Goal: Task Accomplishment & Management: Manage account settings

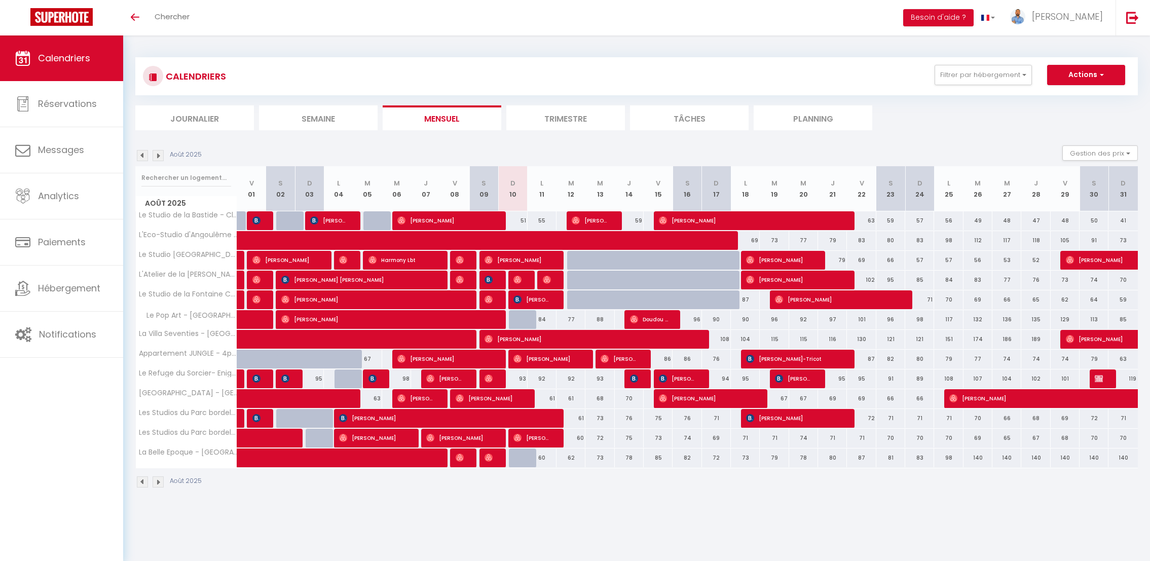
select select
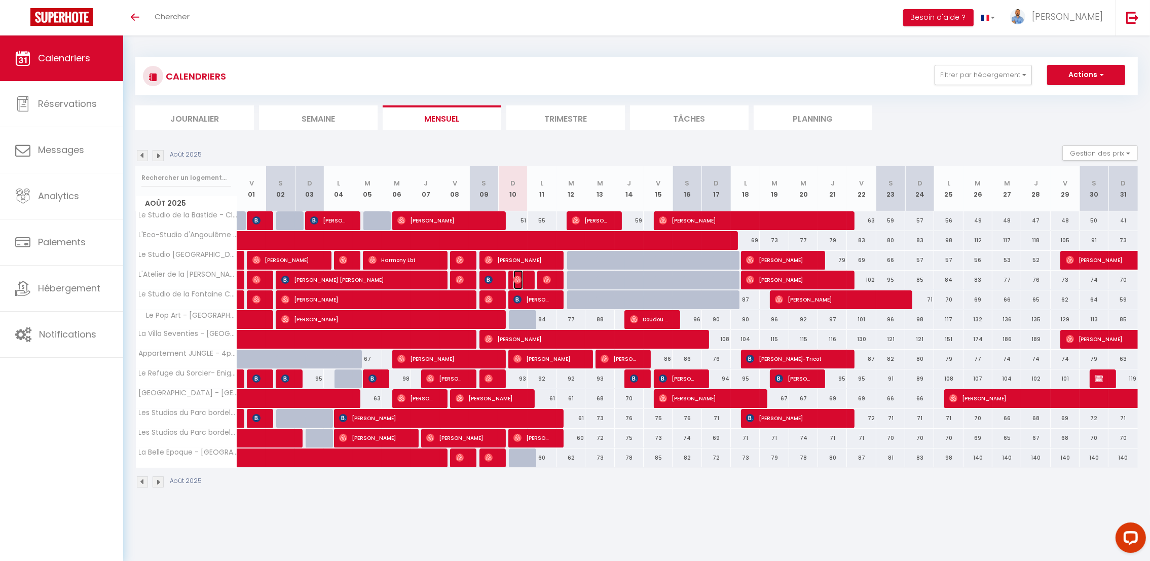
click at [521, 280] on img at bounding box center [518, 280] width 8 height 8
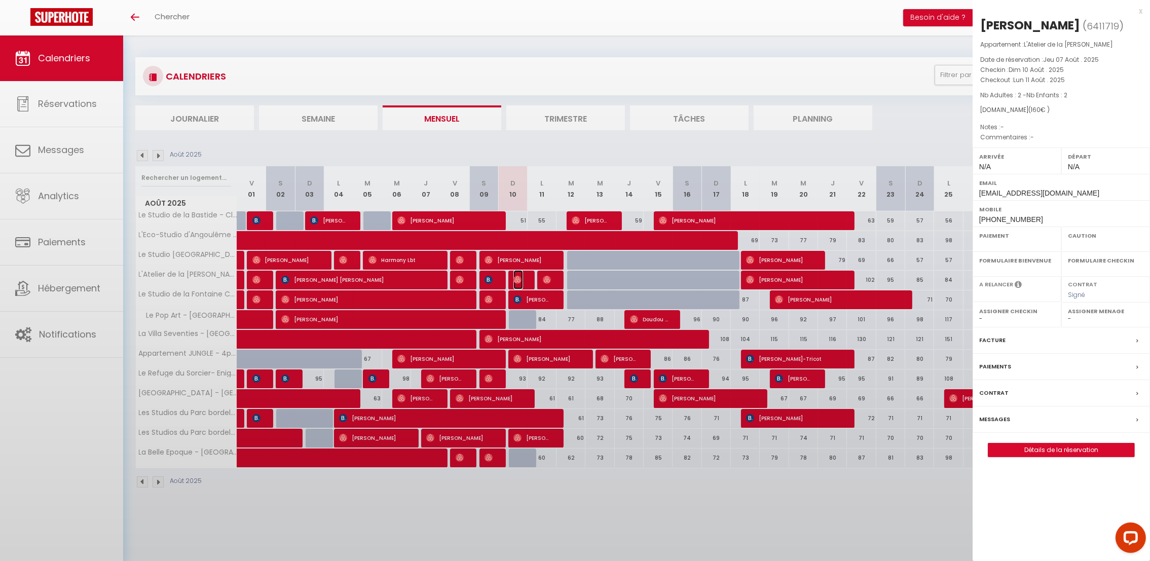
select select "OK"
select select "0"
select select "1"
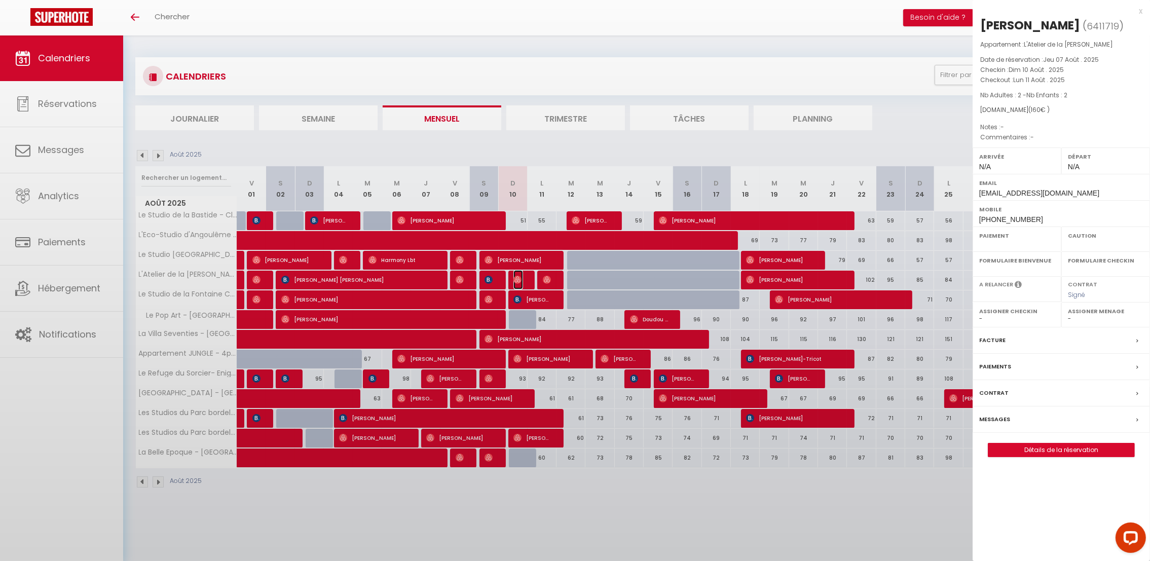
select select
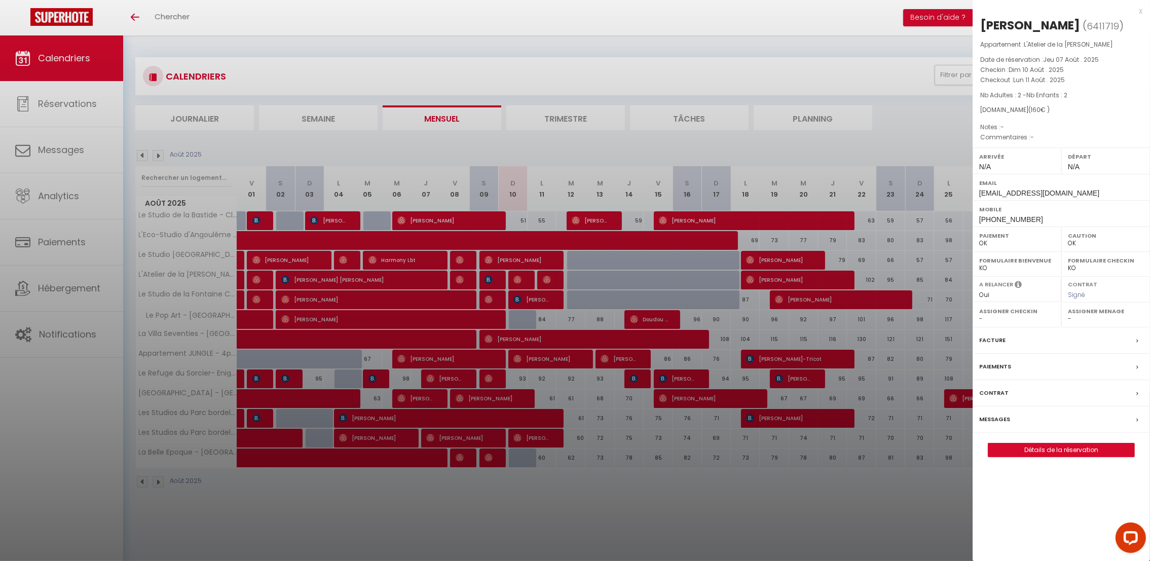
drag, startPoint x: 628, startPoint y: 504, endPoint x: 616, endPoint y: 486, distance: 21.7
click at [628, 502] on div at bounding box center [575, 280] width 1150 height 561
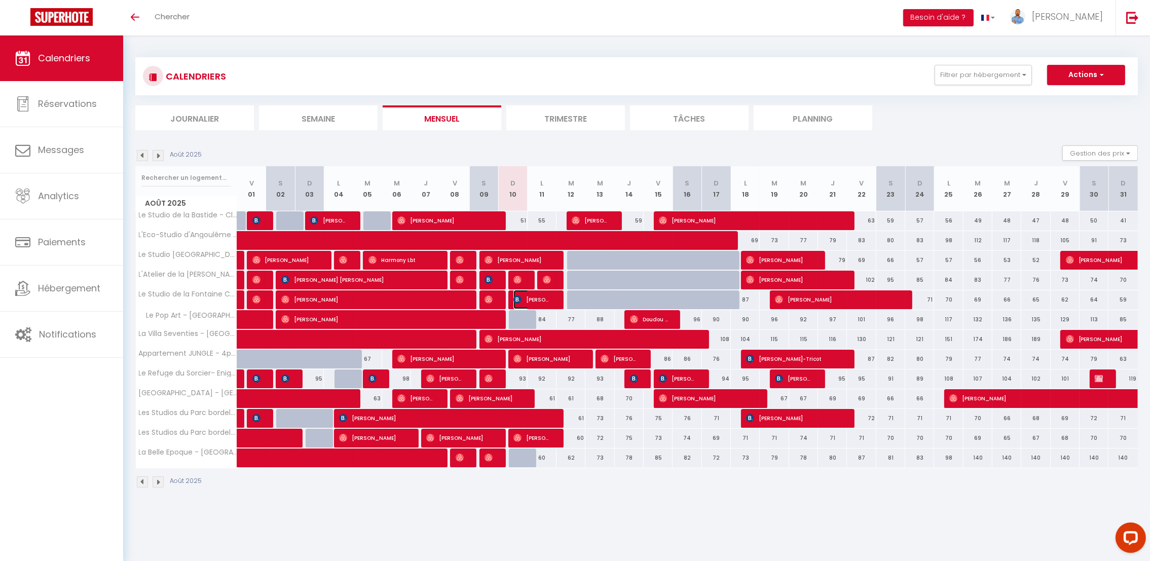
click at [526, 305] on span "[PERSON_NAME]" at bounding box center [533, 299] width 39 height 19
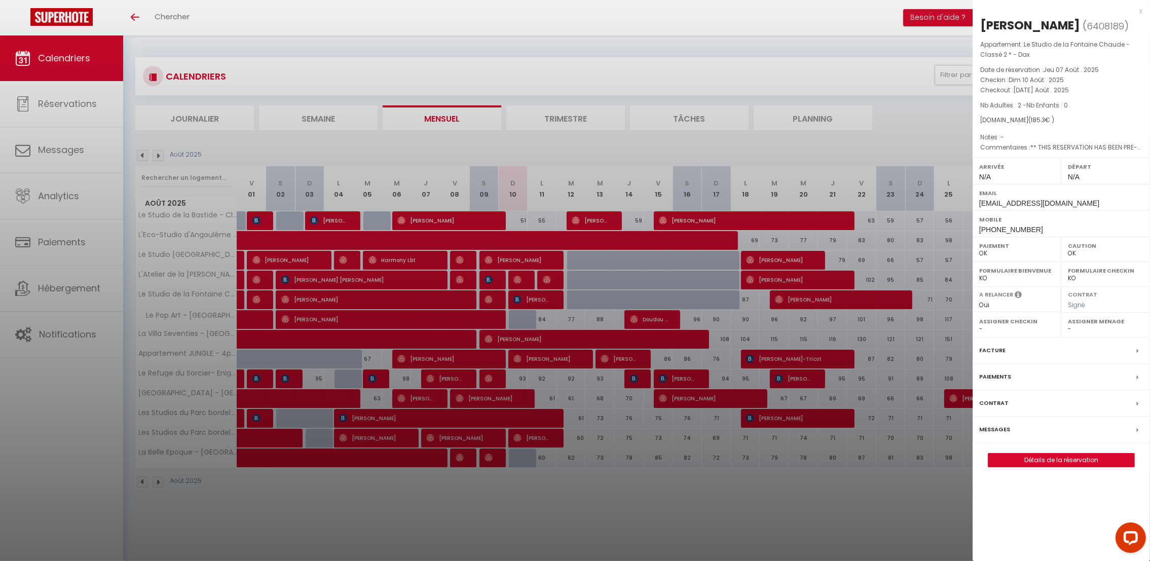
click at [637, 510] on div at bounding box center [575, 280] width 1150 height 561
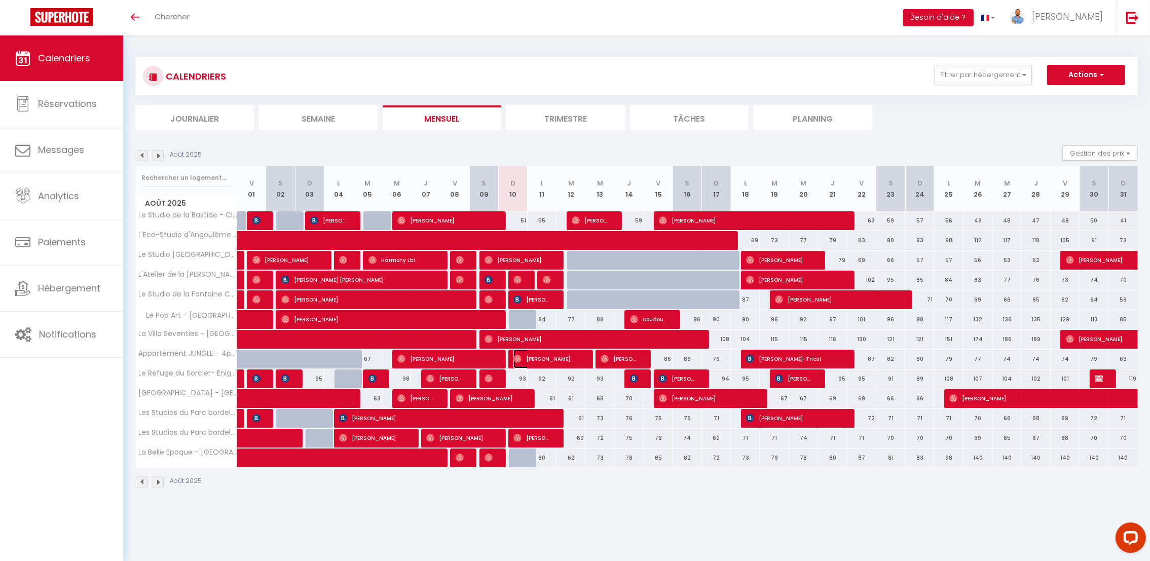
click at [550, 360] on span "[PERSON_NAME]" at bounding box center [547, 358] width 67 height 19
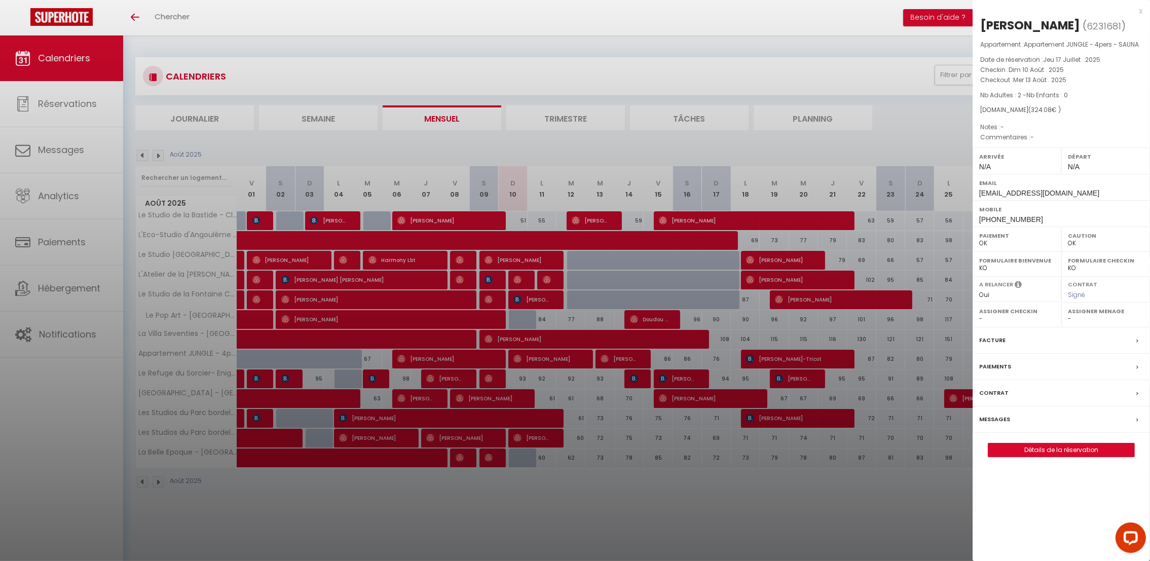
click at [577, 512] on div at bounding box center [575, 280] width 1150 height 561
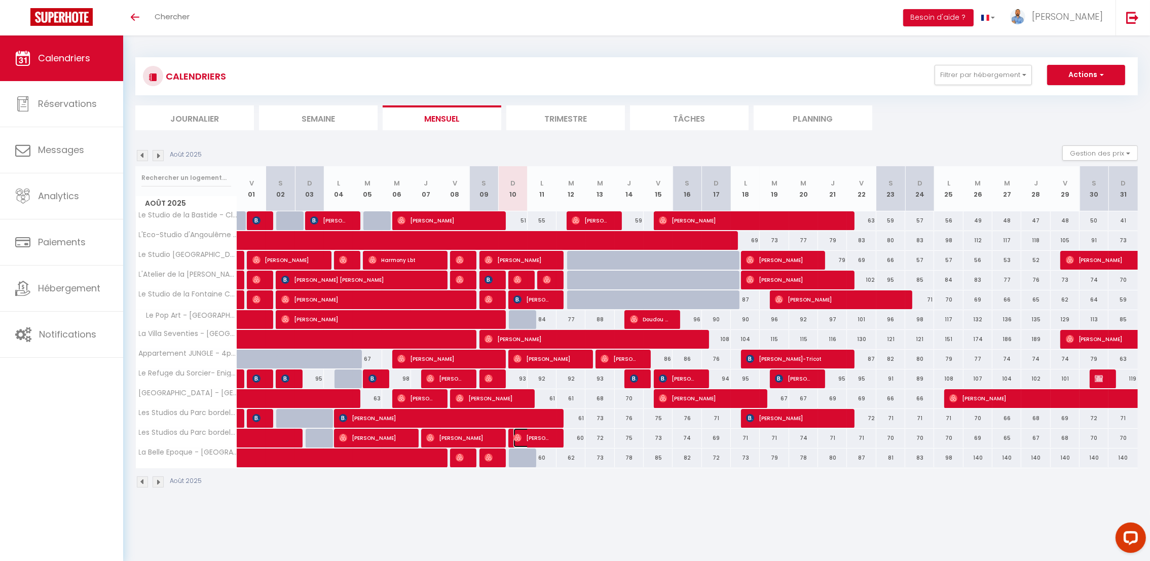
click at [549, 445] on span "[PERSON_NAME]" at bounding box center [533, 437] width 39 height 19
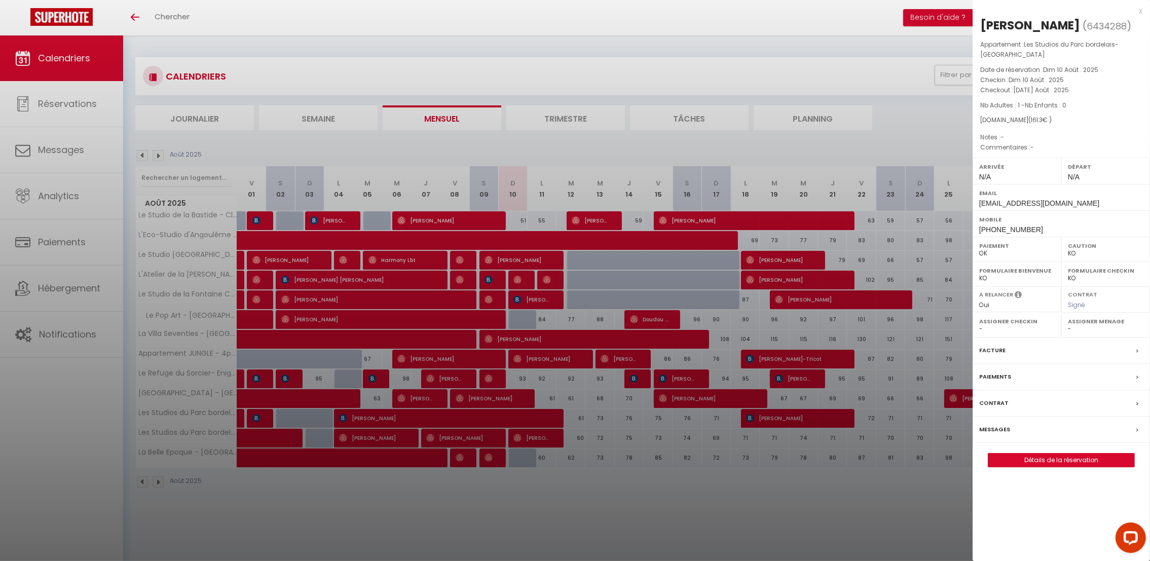
click at [555, 504] on div at bounding box center [575, 280] width 1150 height 561
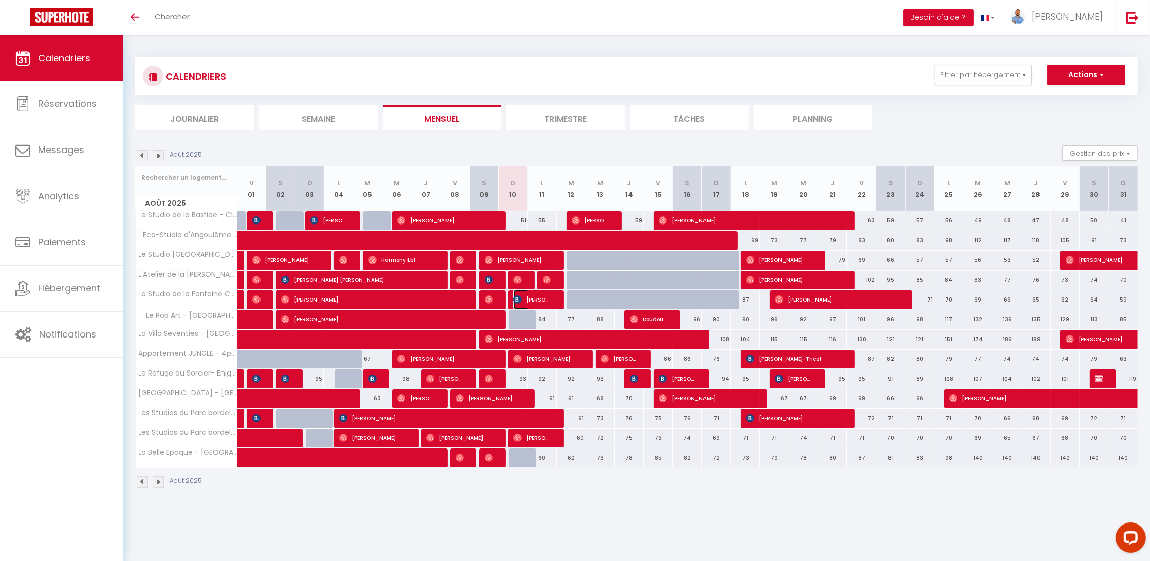
click at [530, 303] on span "[PERSON_NAME]" at bounding box center [533, 299] width 39 height 19
select select "OK"
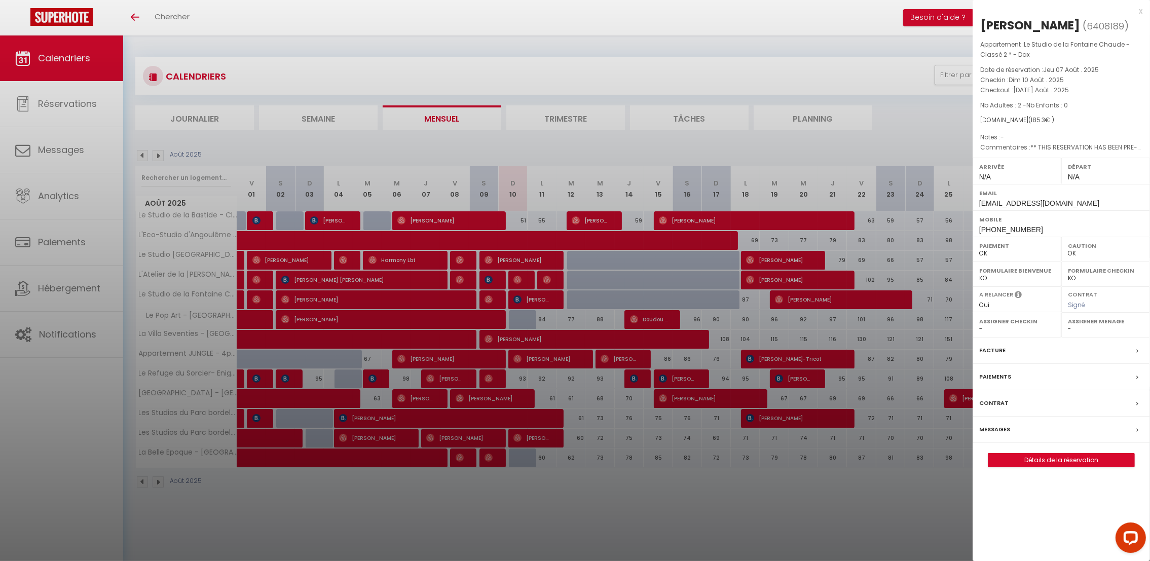
click at [1002, 432] on label "Messages" at bounding box center [994, 429] width 31 height 11
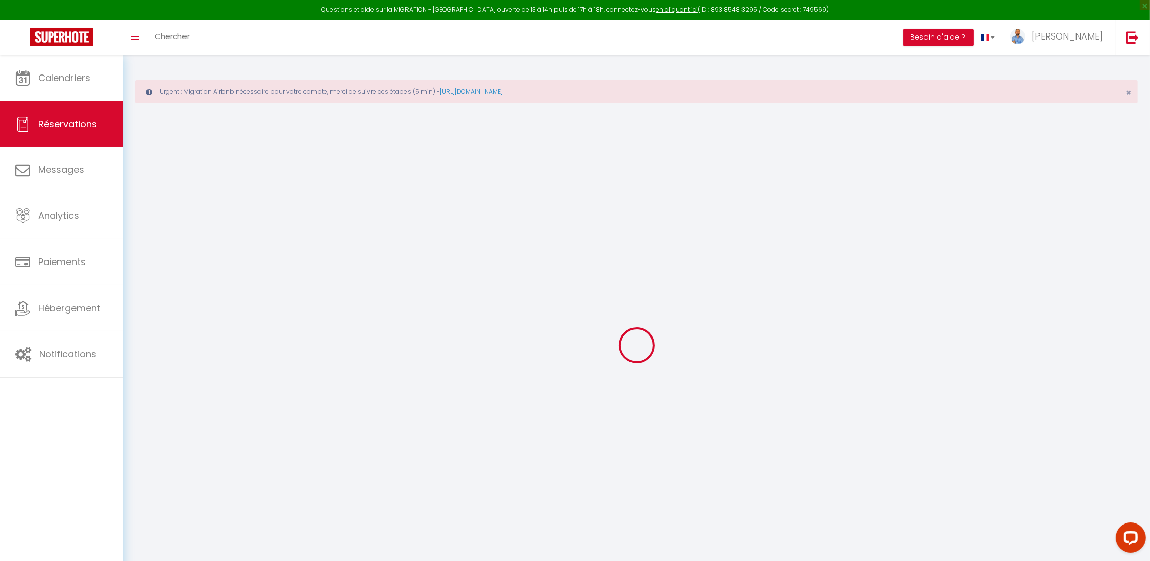
select select
checkbox input "false"
select select
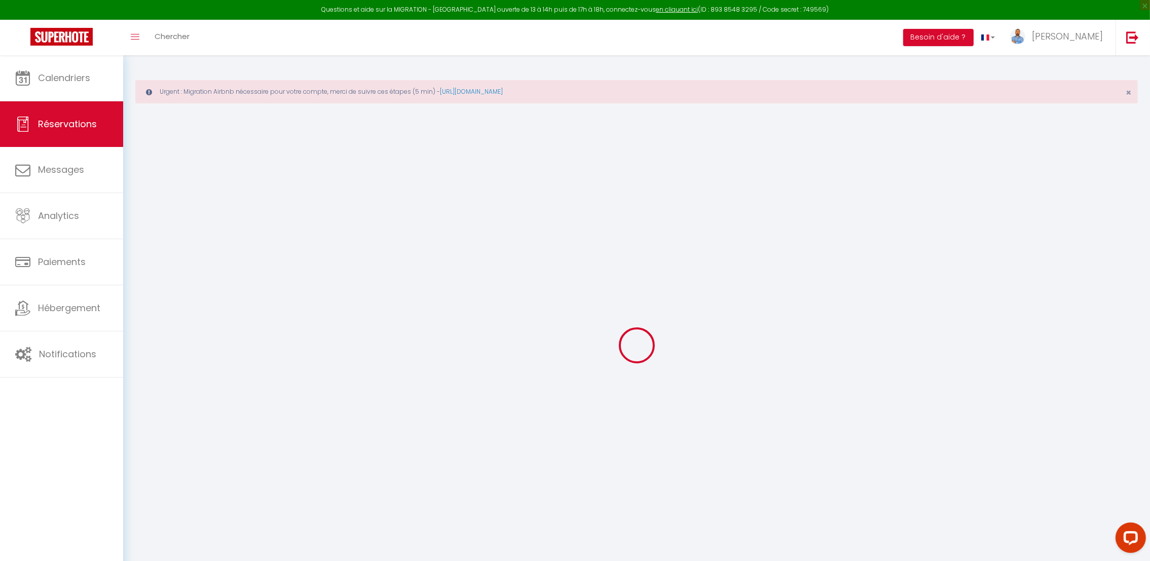
checkbox input "false"
type textarea "** THIS RESERVATION HAS BEEN PRE-PAID ** Reservation has a cancellation grace p…"
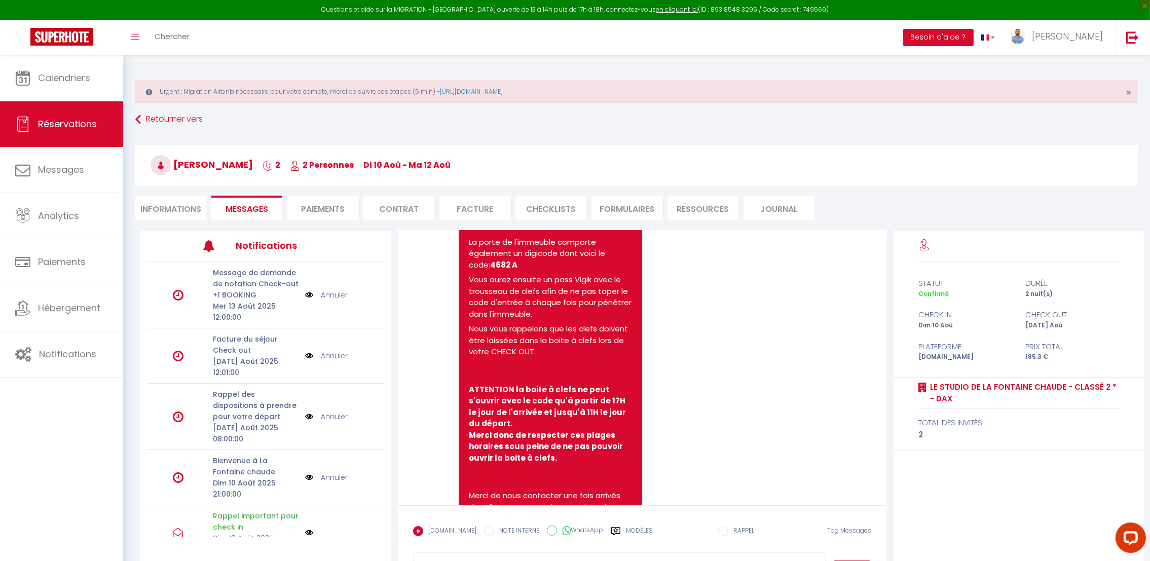
scroll to position [2159, 0]
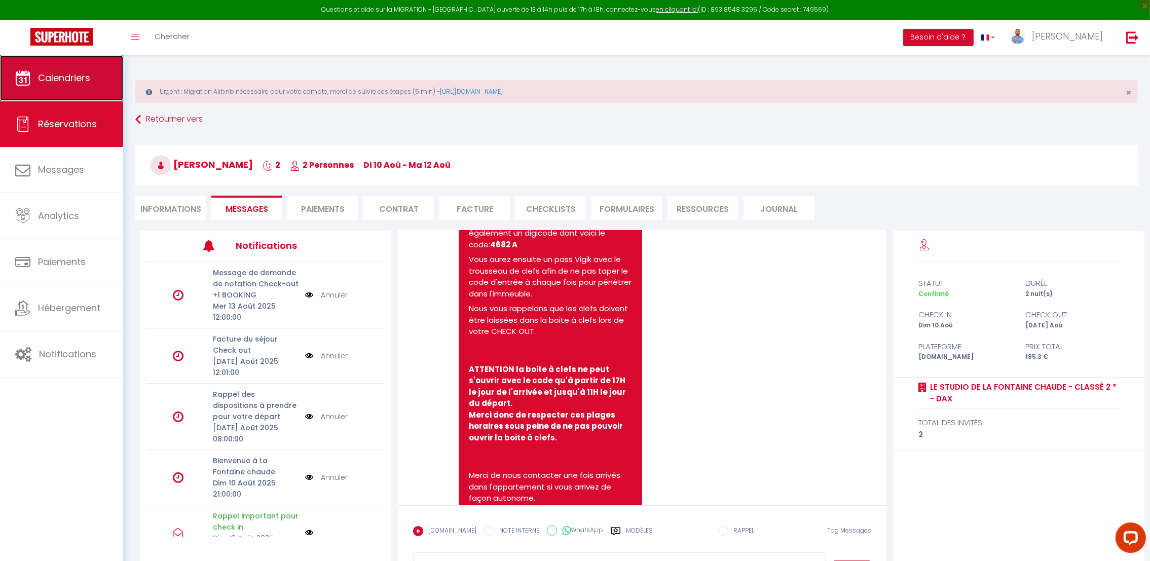
click at [84, 92] on link "Calendriers" at bounding box center [61, 78] width 123 height 46
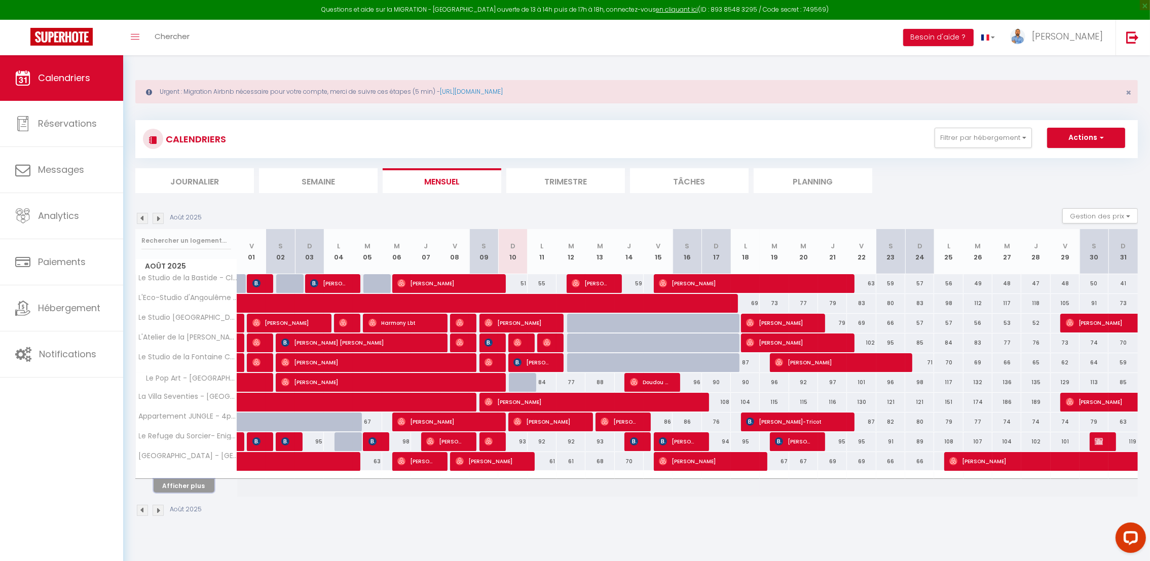
click at [175, 484] on button "Afficher plus" at bounding box center [184, 486] width 61 height 14
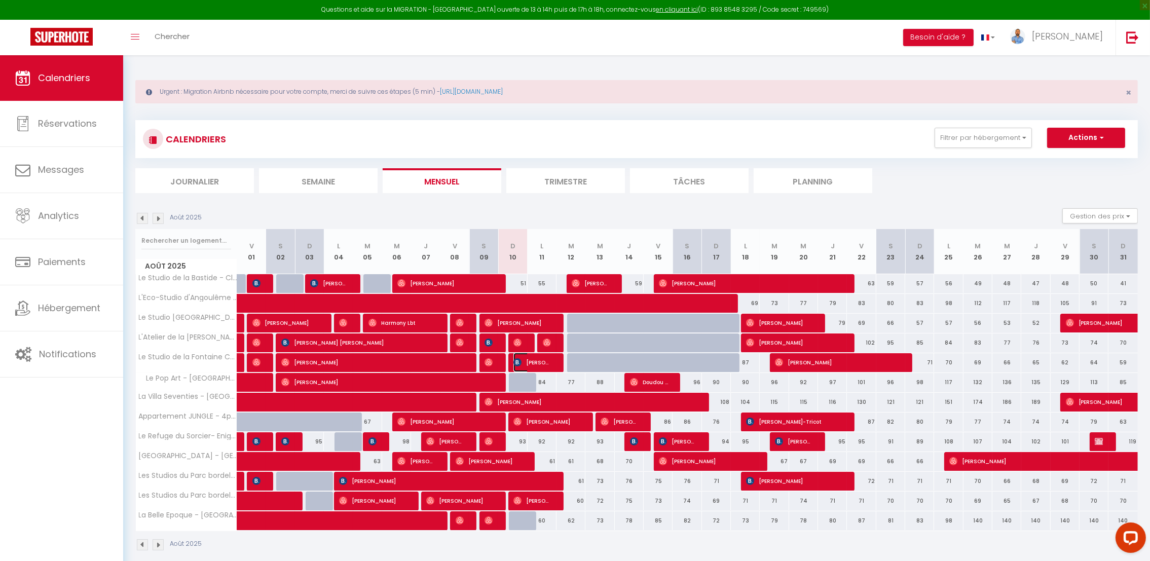
click at [538, 365] on span "[PERSON_NAME]" at bounding box center [533, 362] width 39 height 19
select select "OK"
select select "0"
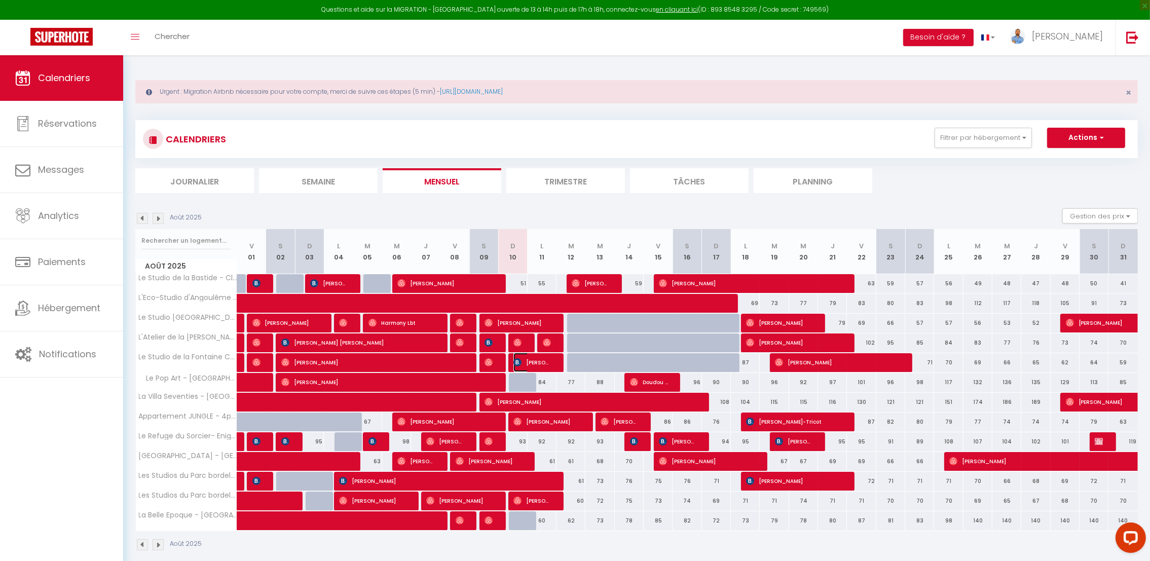
select select "1"
select select
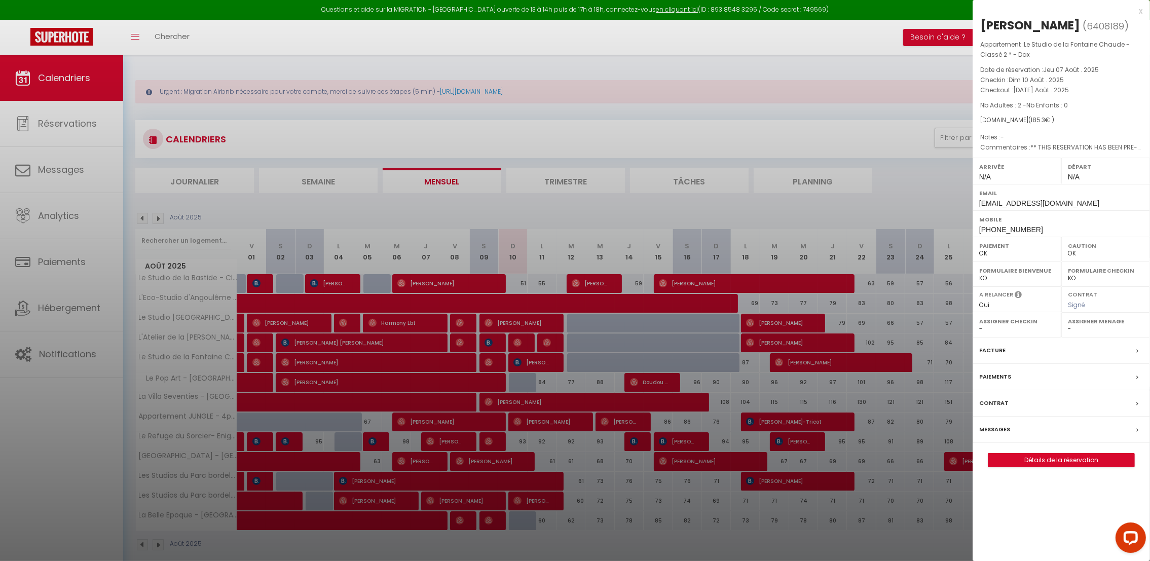
click at [538, 362] on div at bounding box center [575, 280] width 1150 height 561
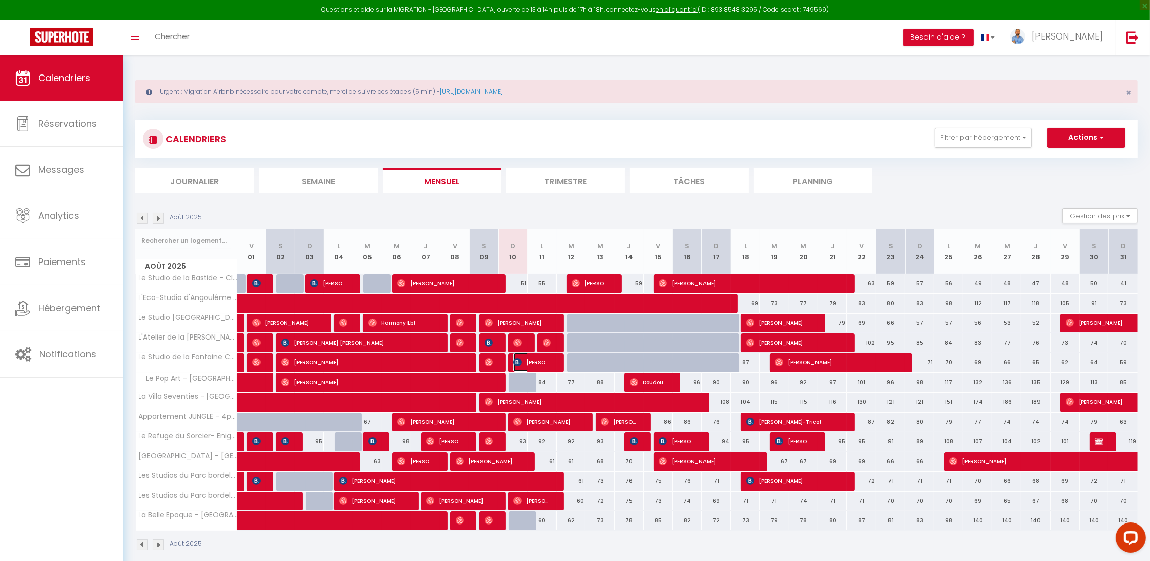
click at [538, 365] on span "[PERSON_NAME]" at bounding box center [533, 362] width 39 height 19
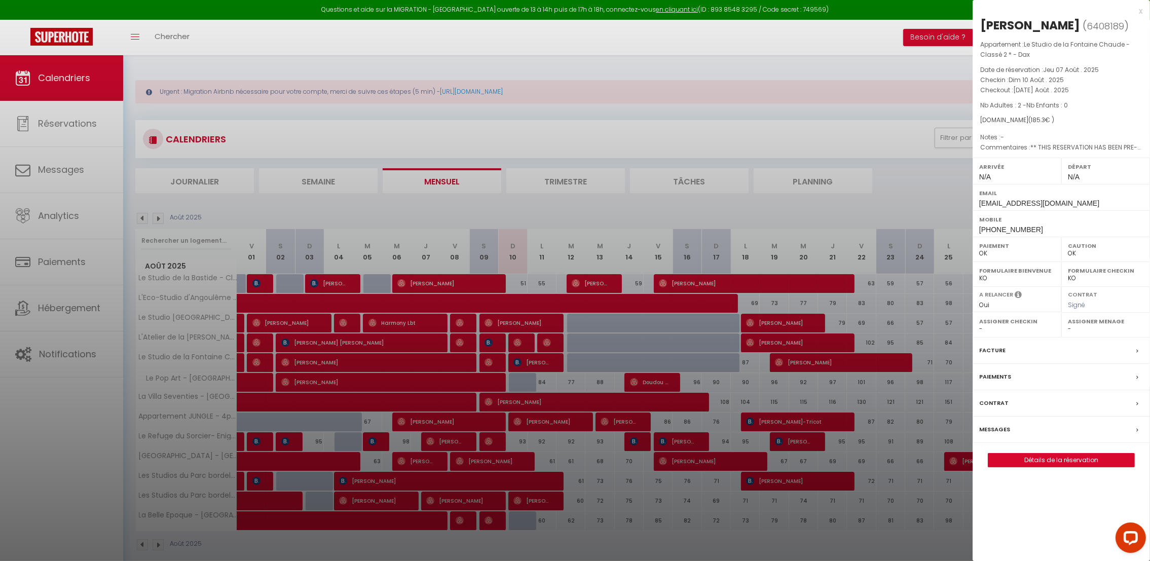
click at [529, 368] on div at bounding box center [575, 280] width 1150 height 561
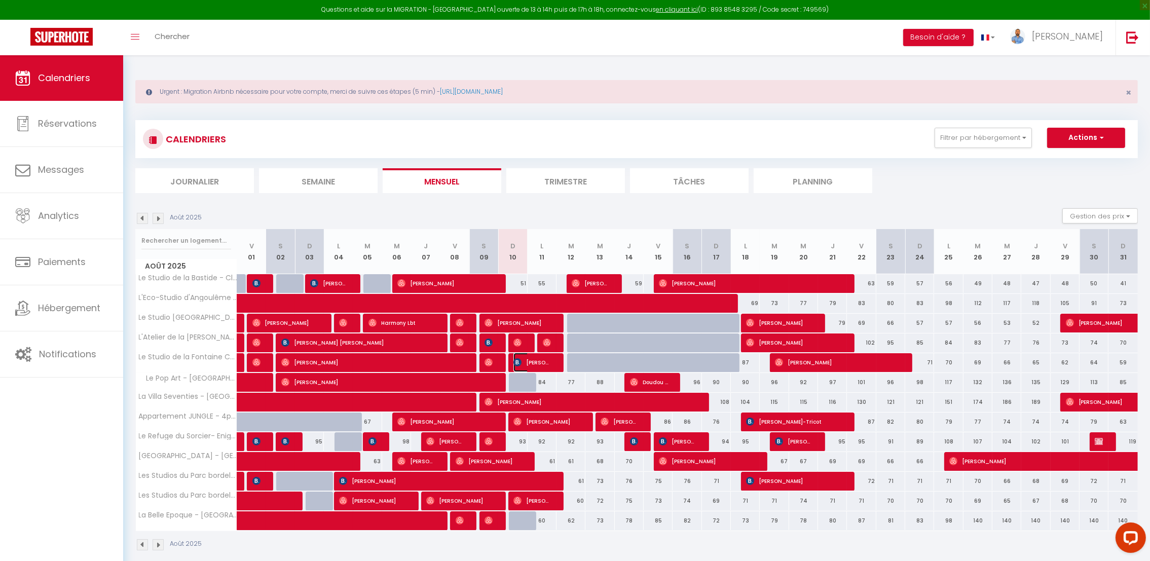
click at [529, 368] on span "[PERSON_NAME]" at bounding box center [533, 362] width 39 height 19
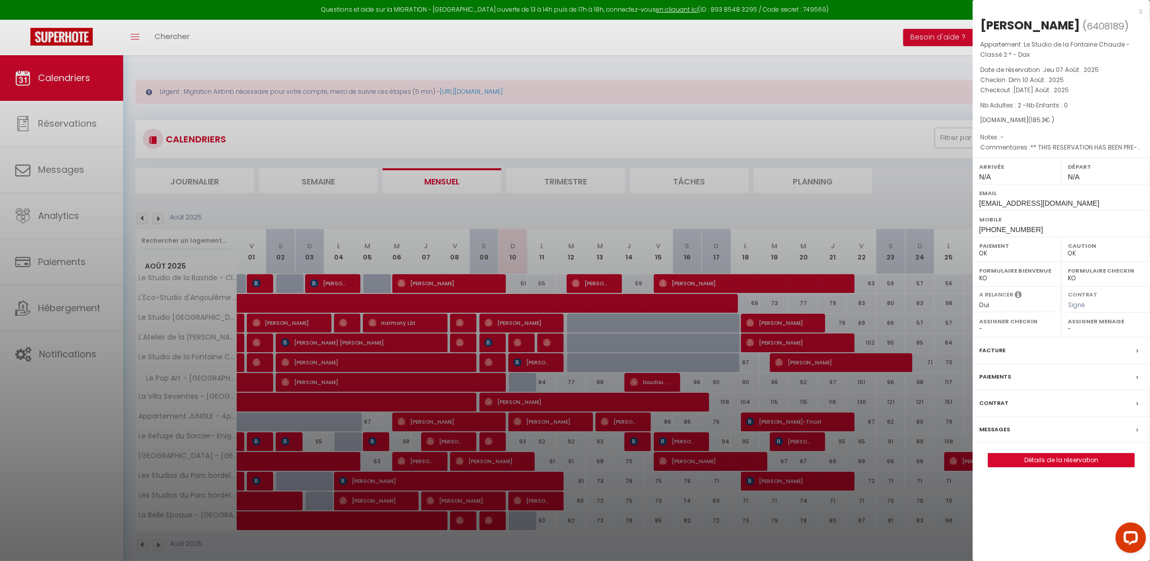
click at [865, 136] on div at bounding box center [575, 280] width 1150 height 561
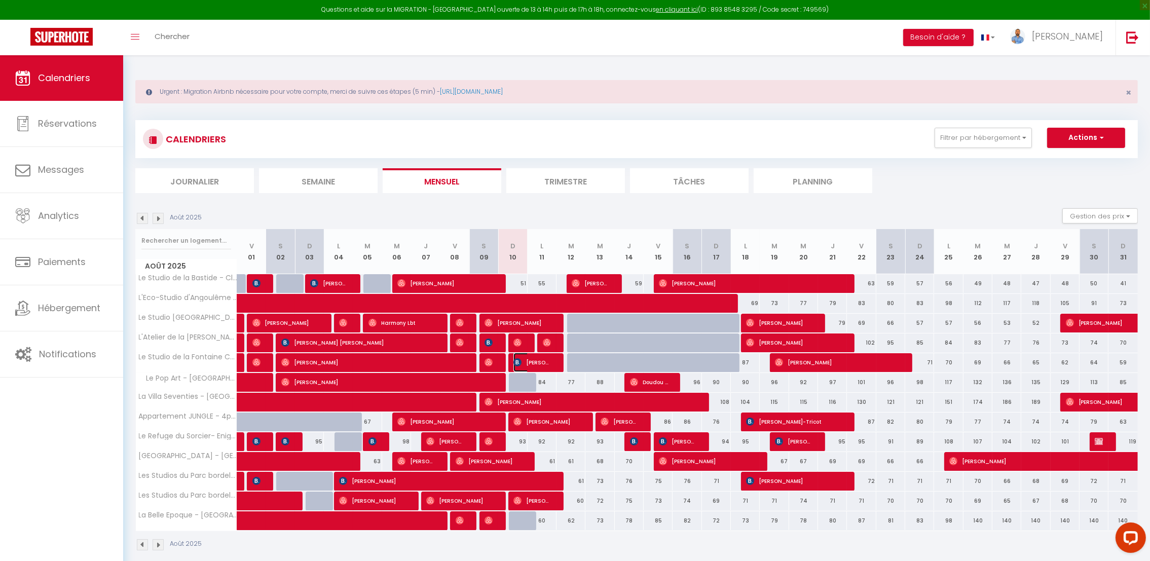
click at [530, 366] on span "[PERSON_NAME]" at bounding box center [533, 362] width 39 height 19
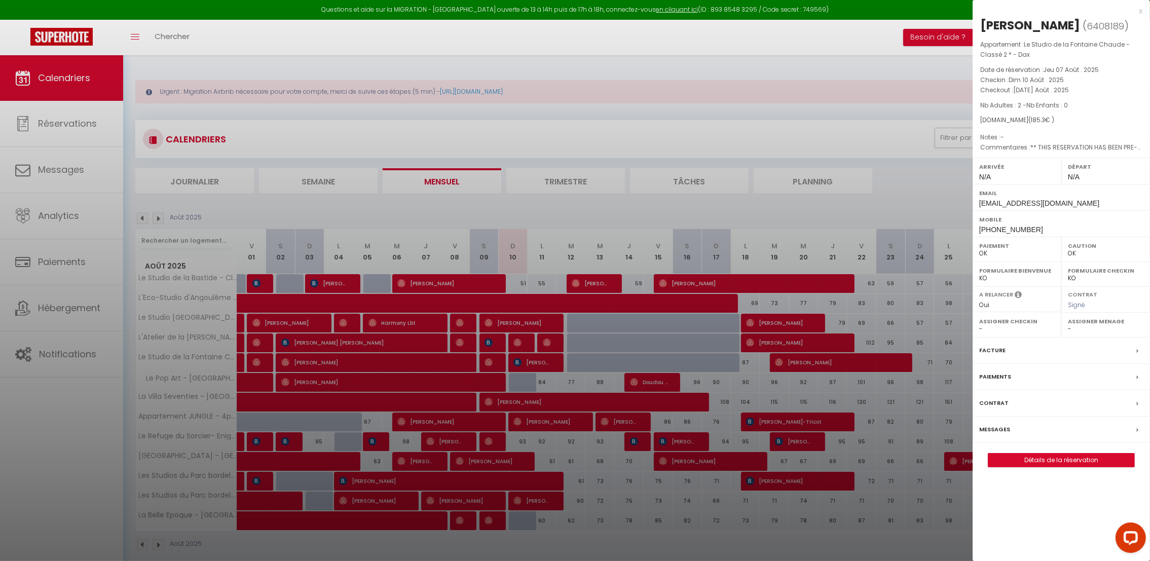
click at [1000, 426] on label "Messages" at bounding box center [994, 429] width 31 height 11
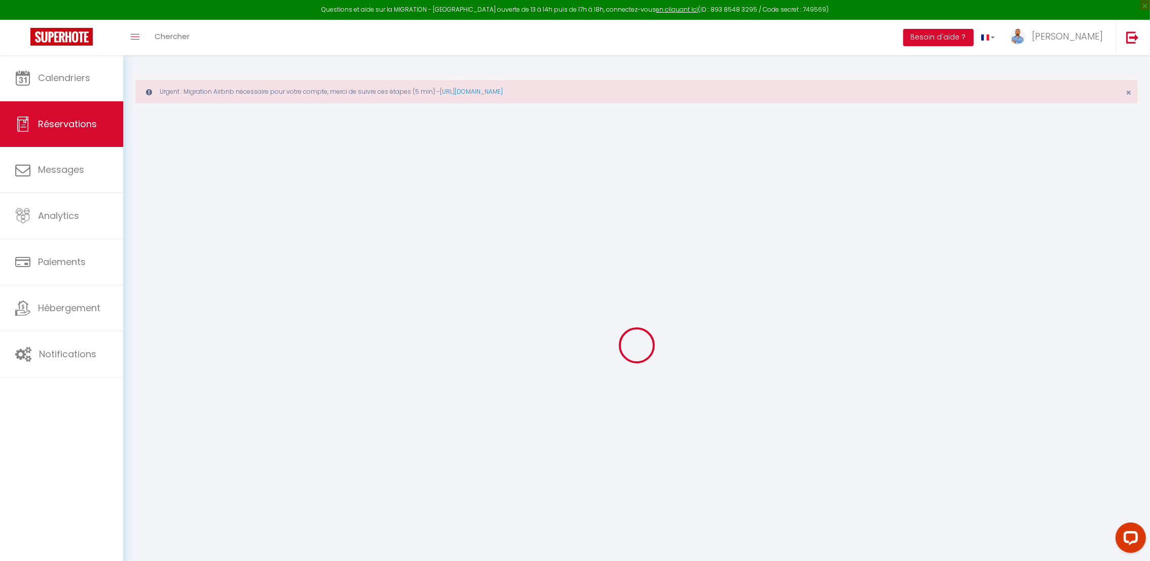
type input "[PERSON_NAME]"
type input "Soriano"
type input "[EMAIL_ADDRESS][DOMAIN_NAME]"
type input "[PHONE_NUMBER]"
type input "47510"
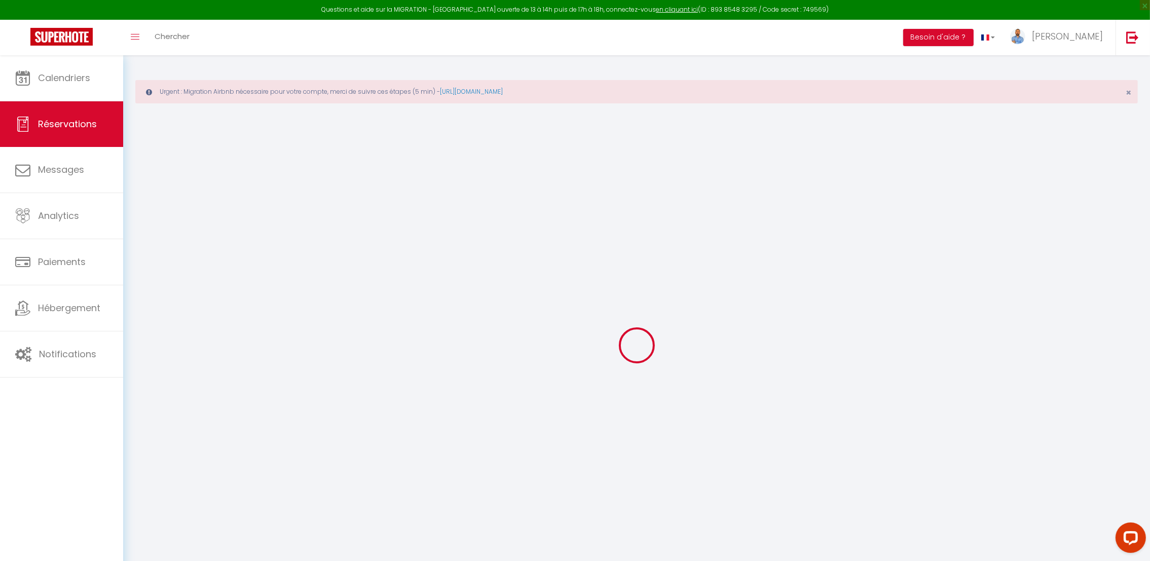
type input "[STREET_ADDRESS][GEOGRAPHIC_DATA]"
type input "Foulayronnes"
select select "FR"
type input "2"
type input "26.71"
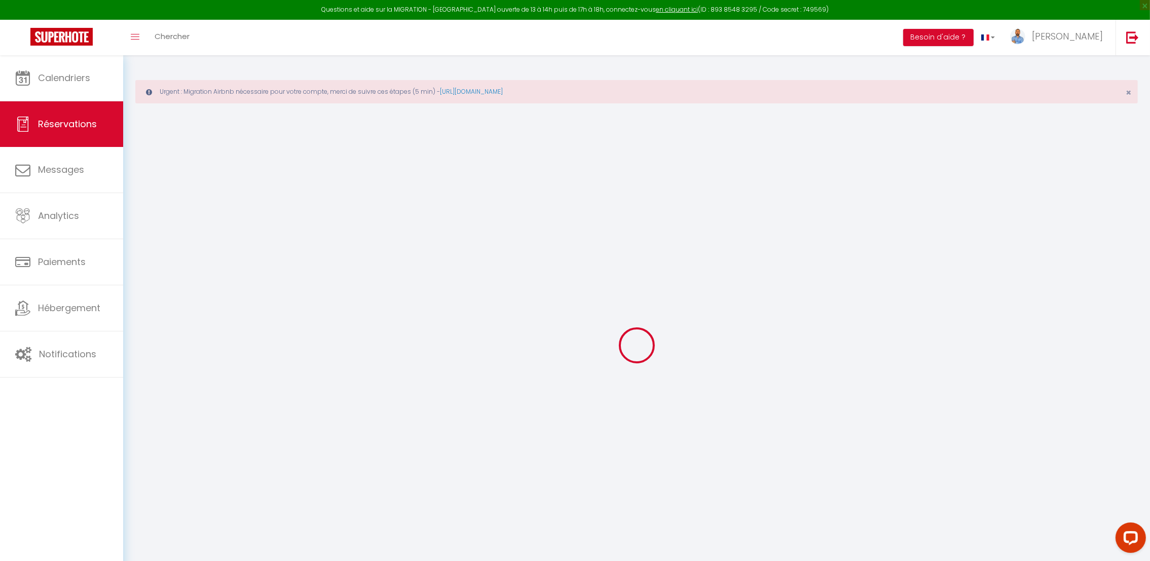
type input "2.52"
select select "4956"
select select "1"
select select
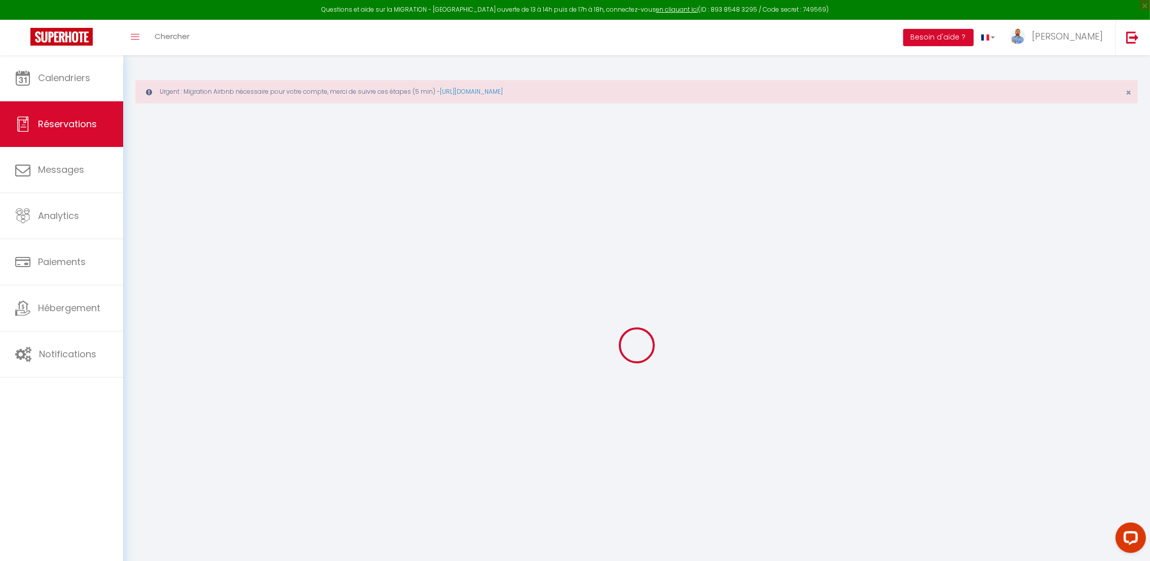
type input "2"
select select "12"
select select "15"
type input "143.1"
checkbox input "false"
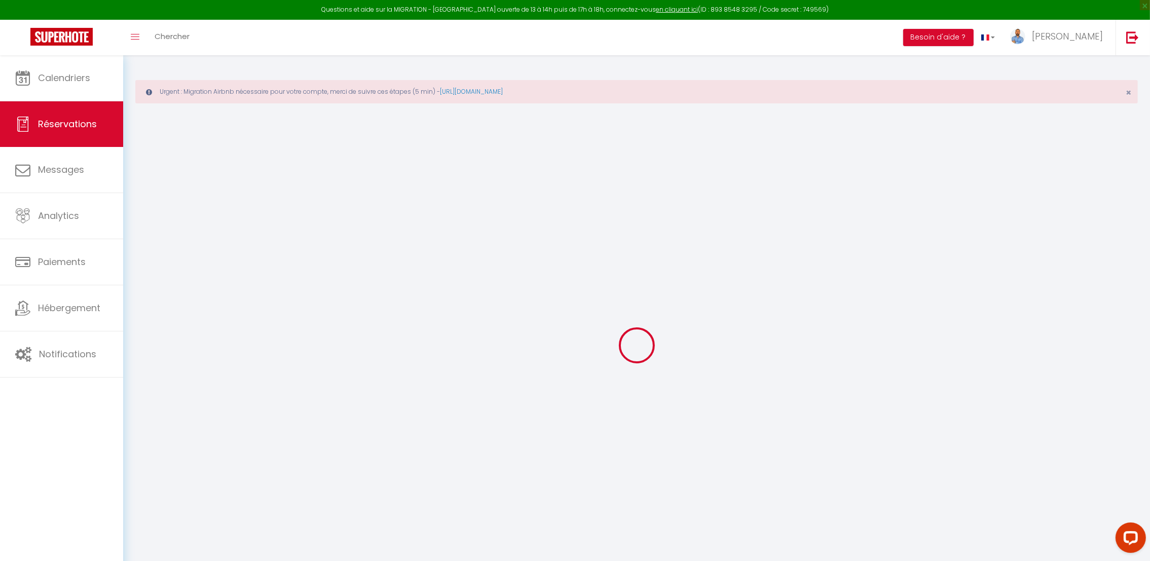
type input "0"
select select "2"
type input "0"
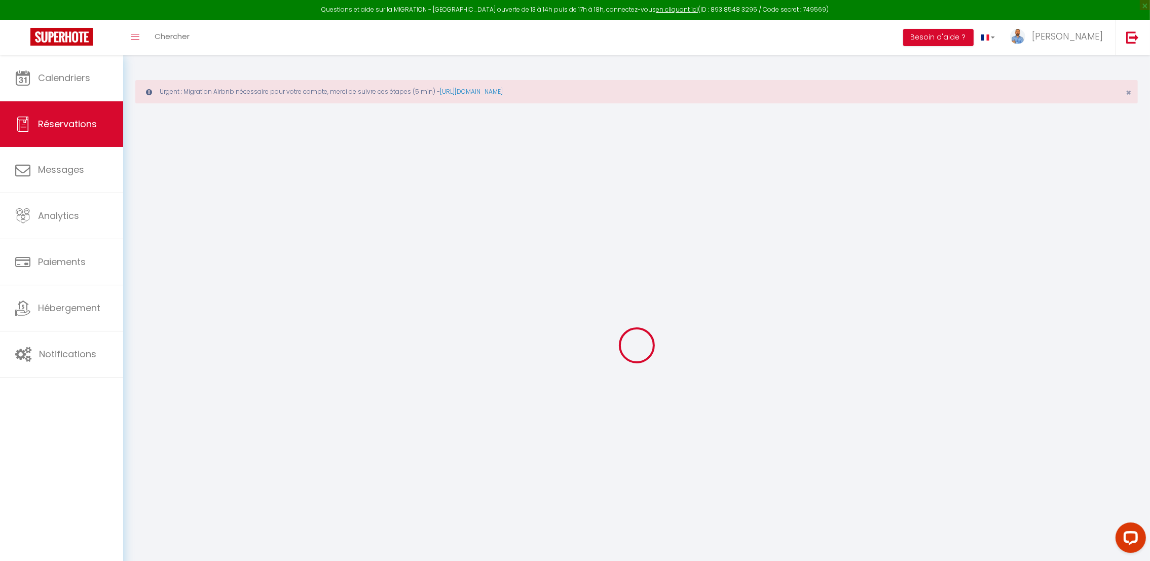
select select
checkbox input "false"
select select
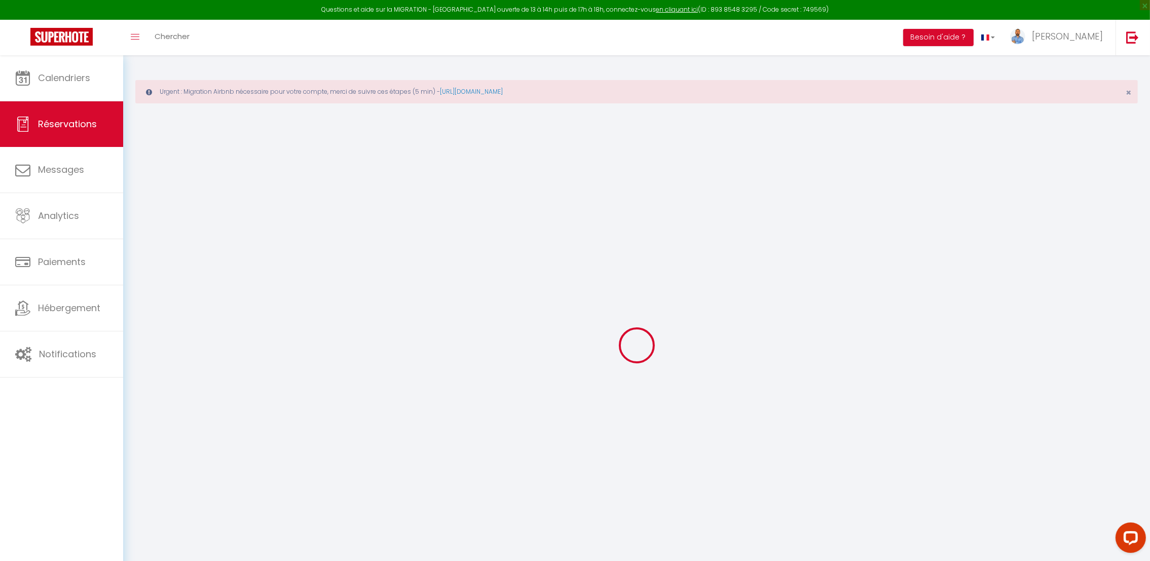
checkbox input "false"
select select
checkbox input "false"
type textarea "** THIS RESERVATION HAS BEEN PRE-PAID ** Reservation has a cancellation grace p…"
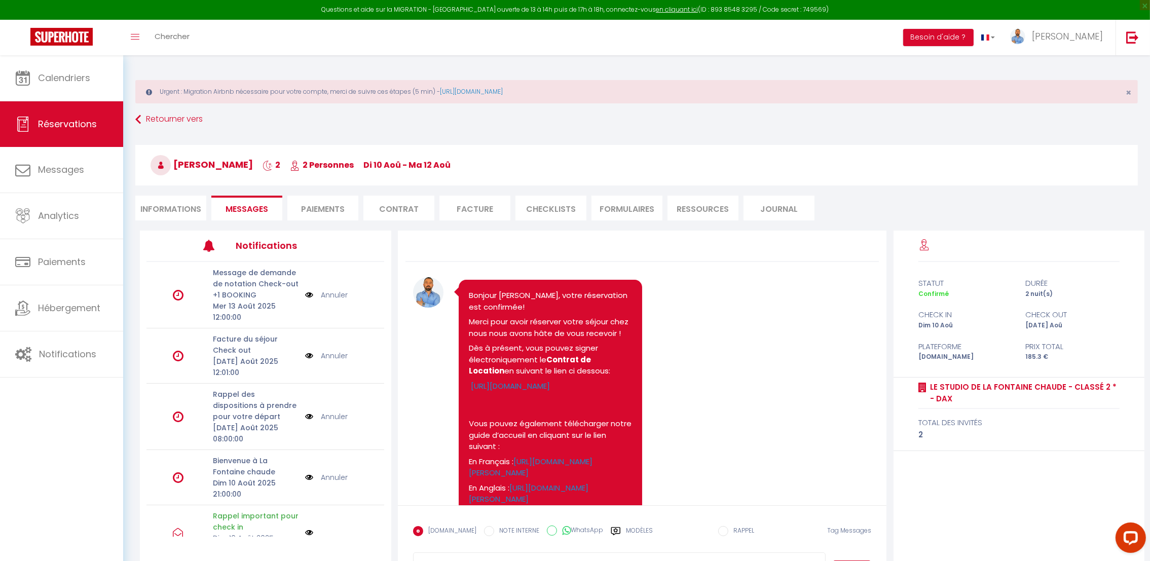
scroll to position [2843, 0]
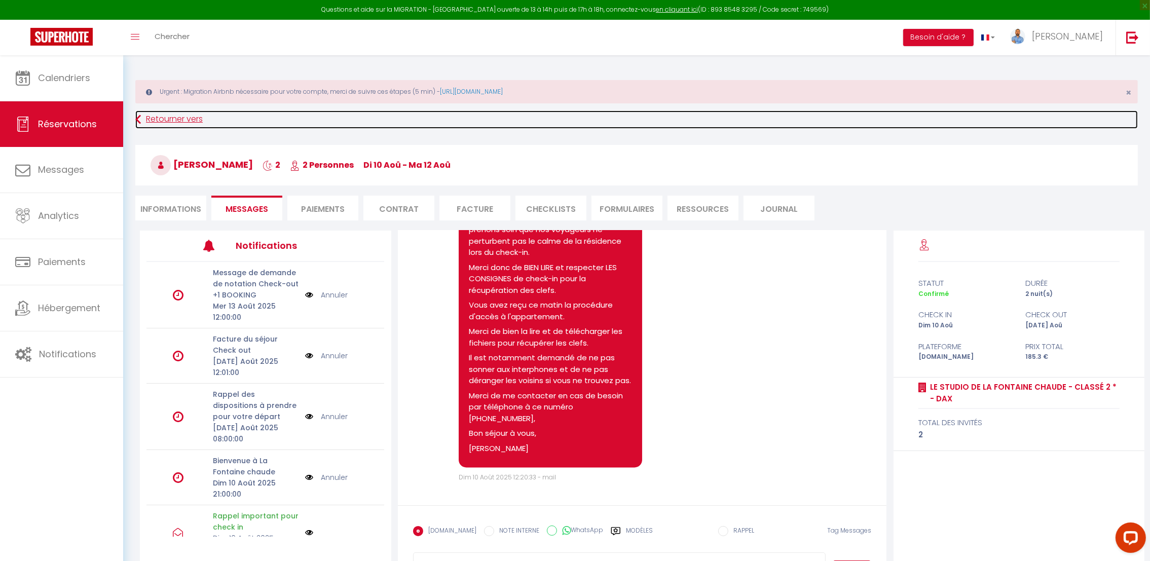
click at [142, 119] on link "Retourner vers" at bounding box center [636, 120] width 1003 height 18
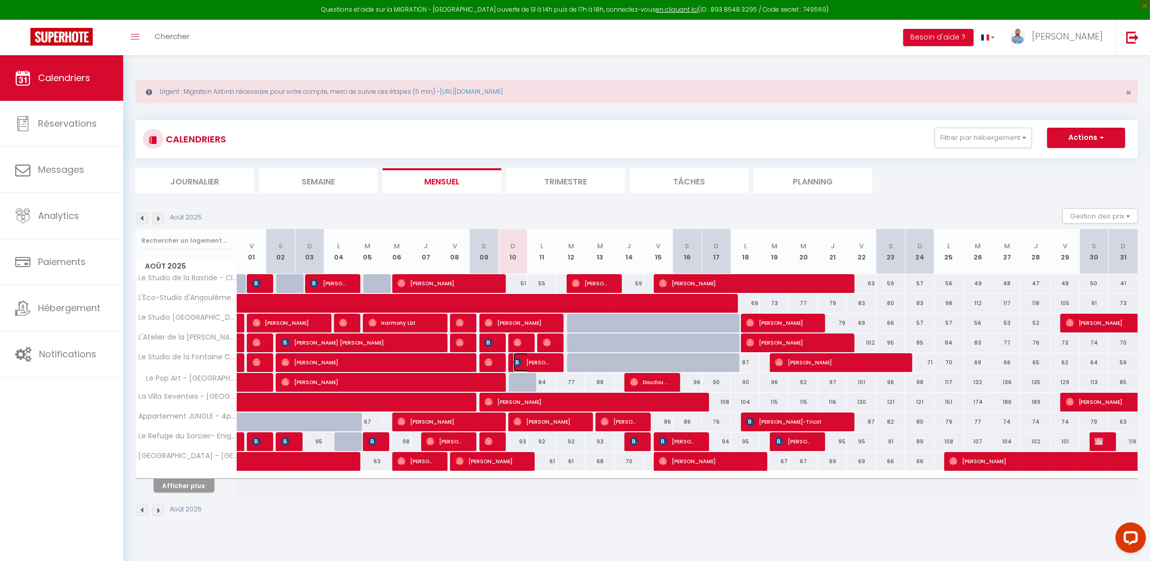
click at [530, 363] on span "[PERSON_NAME]" at bounding box center [533, 362] width 39 height 19
select select "OK"
select select "0"
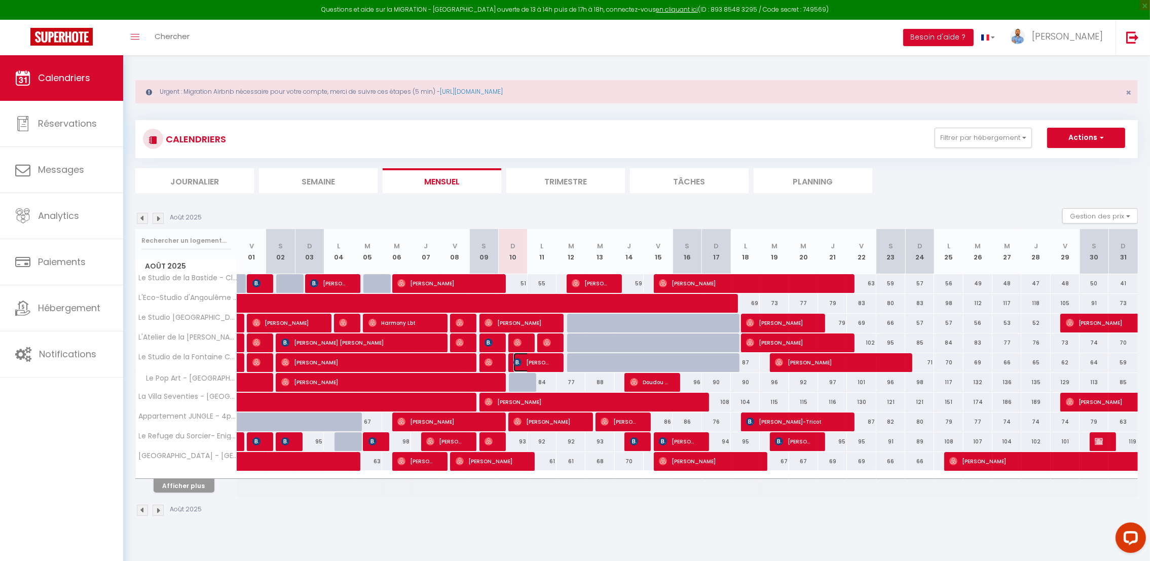
select select "1"
select select
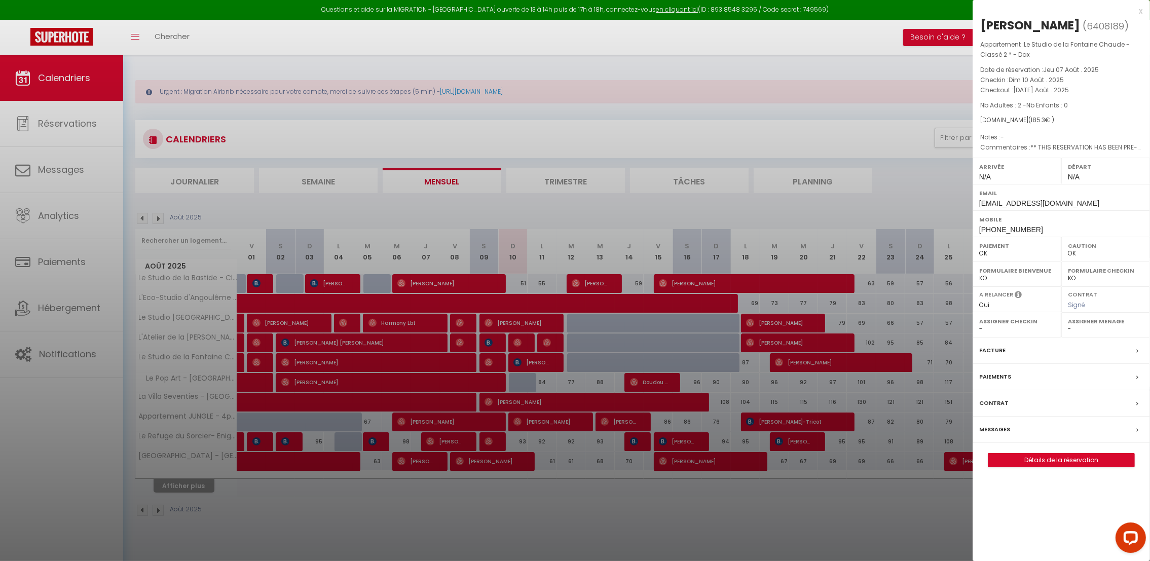
click at [582, 536] on div at bounding box center [575, 280] width 1150 height 561
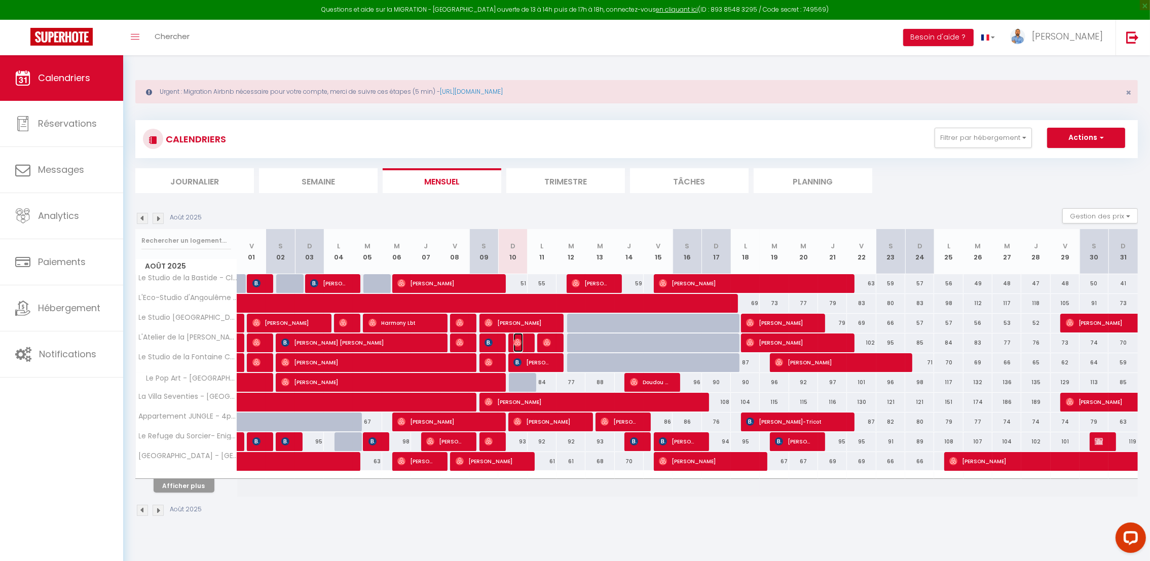
click at [522, 343] on span "[PERSON_NAME]" at bounding box center [519, 342] width 10 height 19
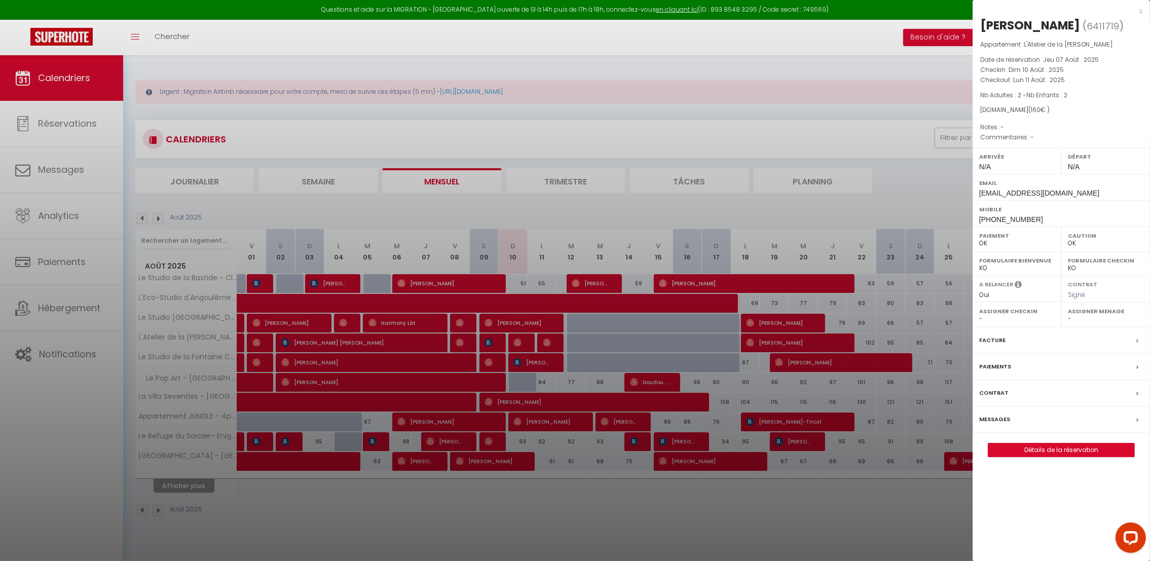
click at [999, 420] on label "Messages" at bounding box center [994, 419] width 31 height 11
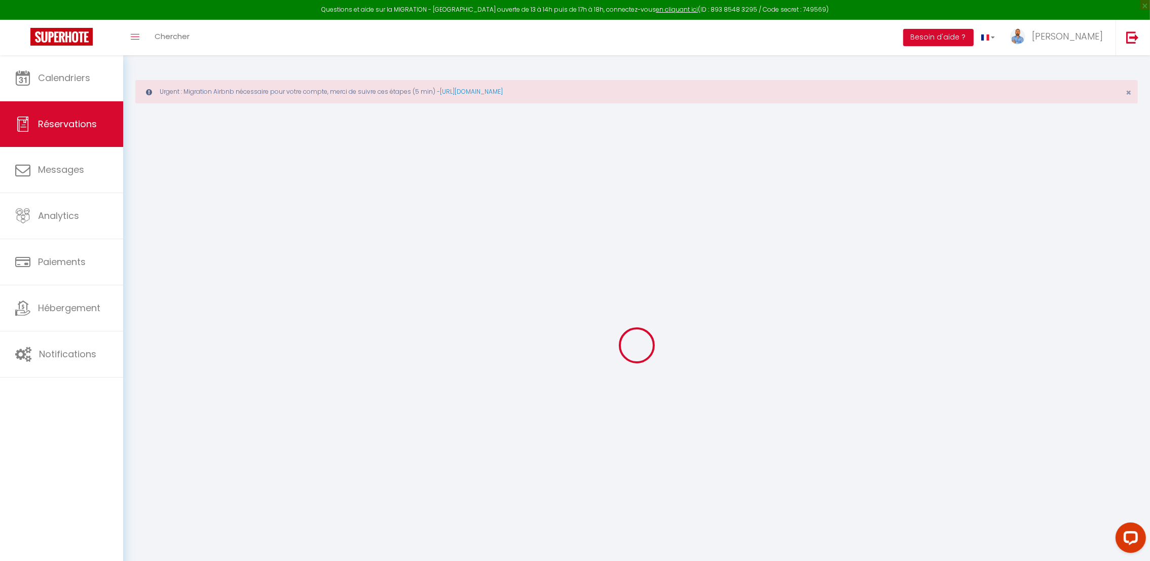
select select
checkbox input "false"
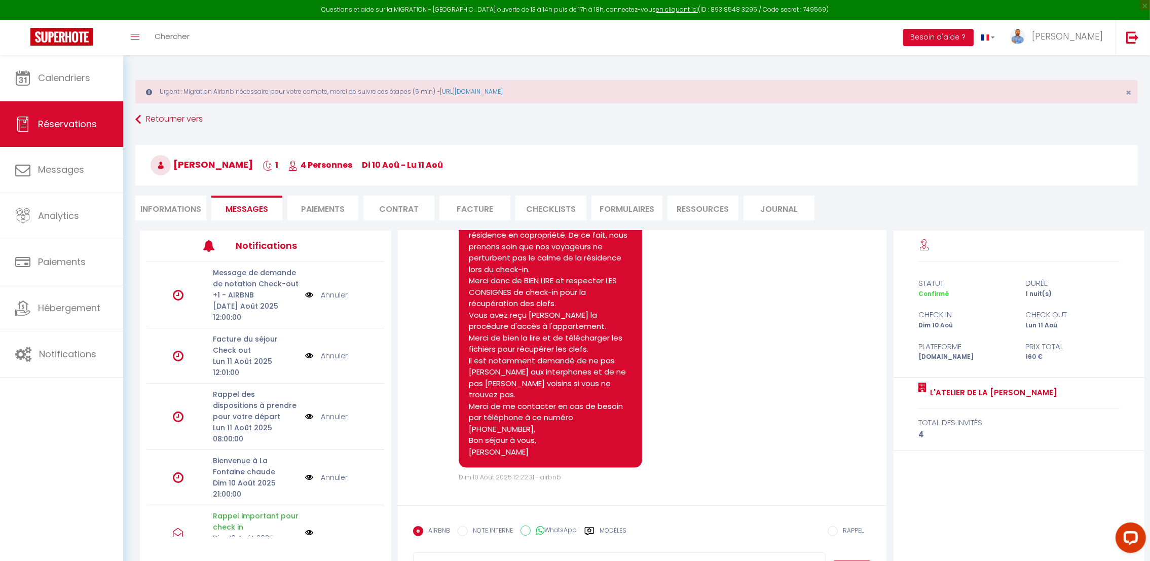
scroll to position [2496, 0]
